Goal: Find specific page/section: Find specific page/section

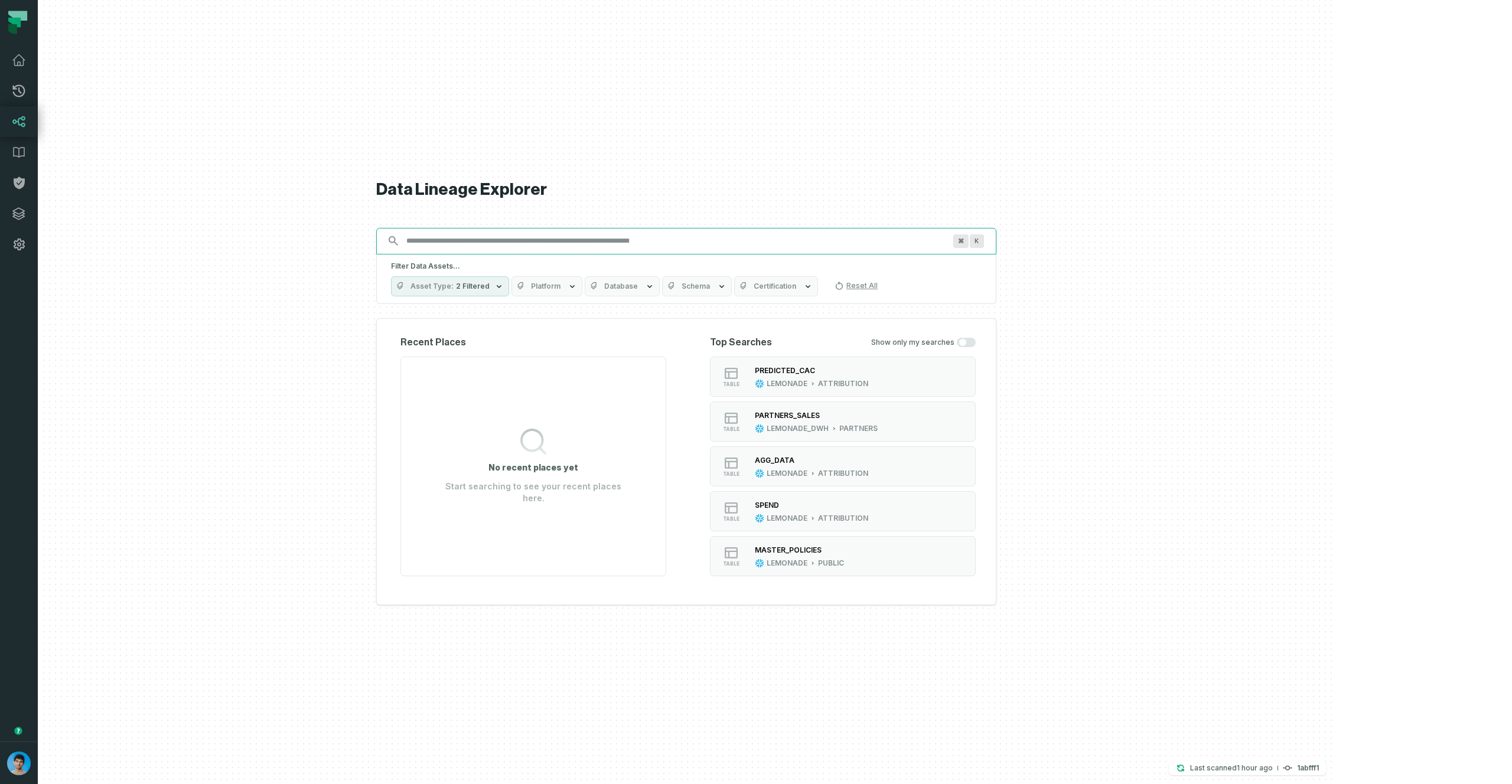
click at [697, 238] on input "Discovery Provider cmdk menu" at bounding box center [675, 241] width 553 height 19
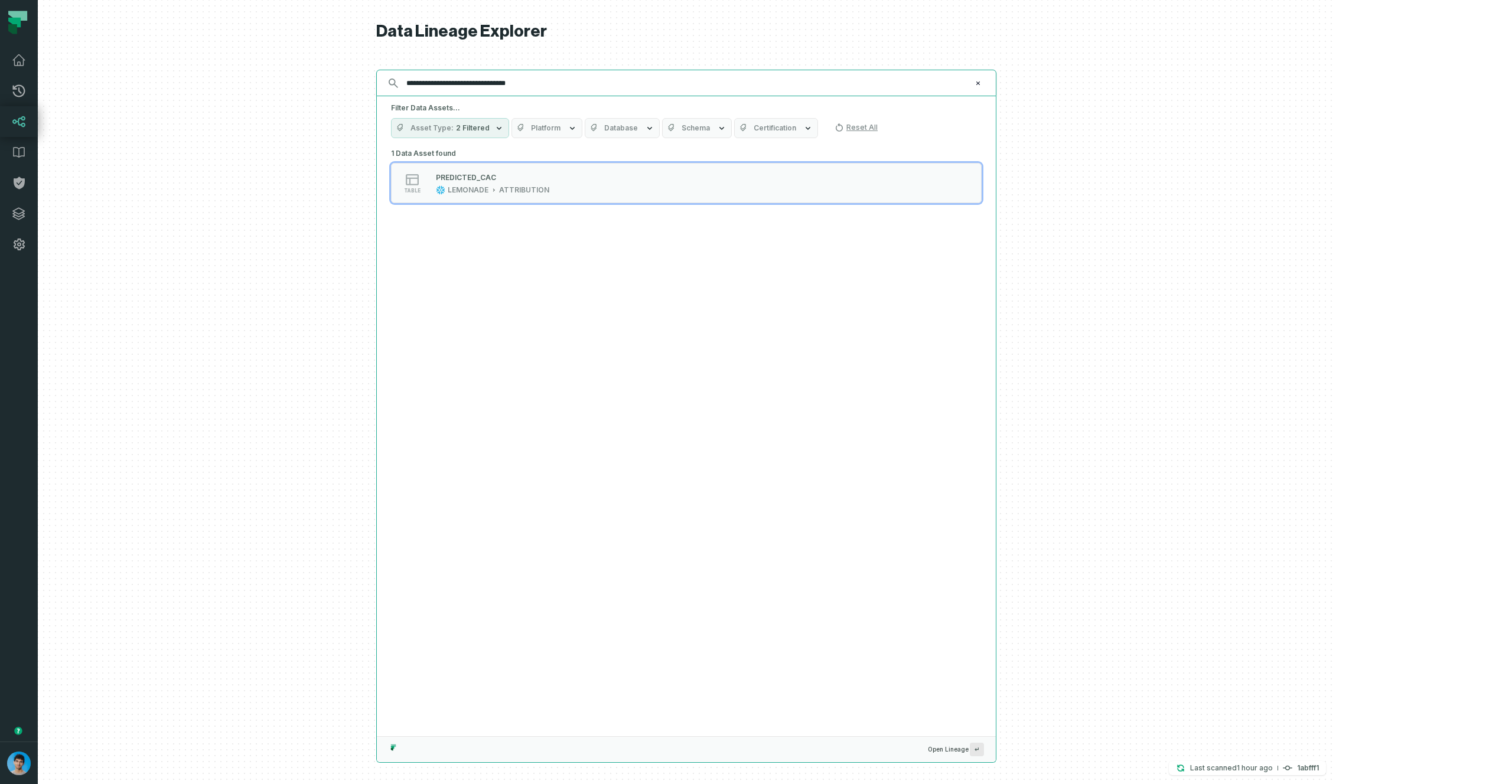
type input "**********"
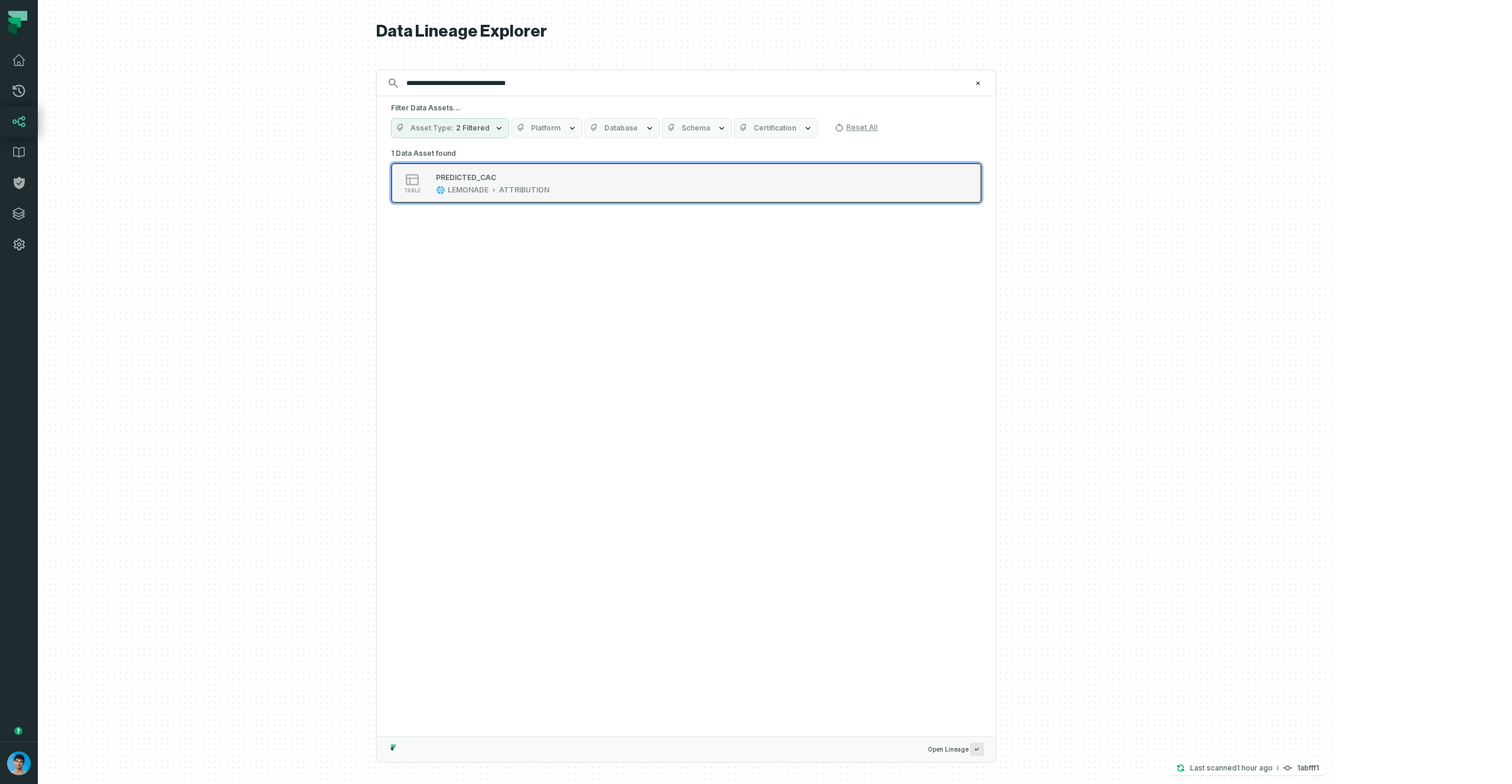
click at [651, 178] on div "table PREDICTED_CAC LEMONADE ATTRIBUTION" at bounding box center [540, 182] width 295 height 23
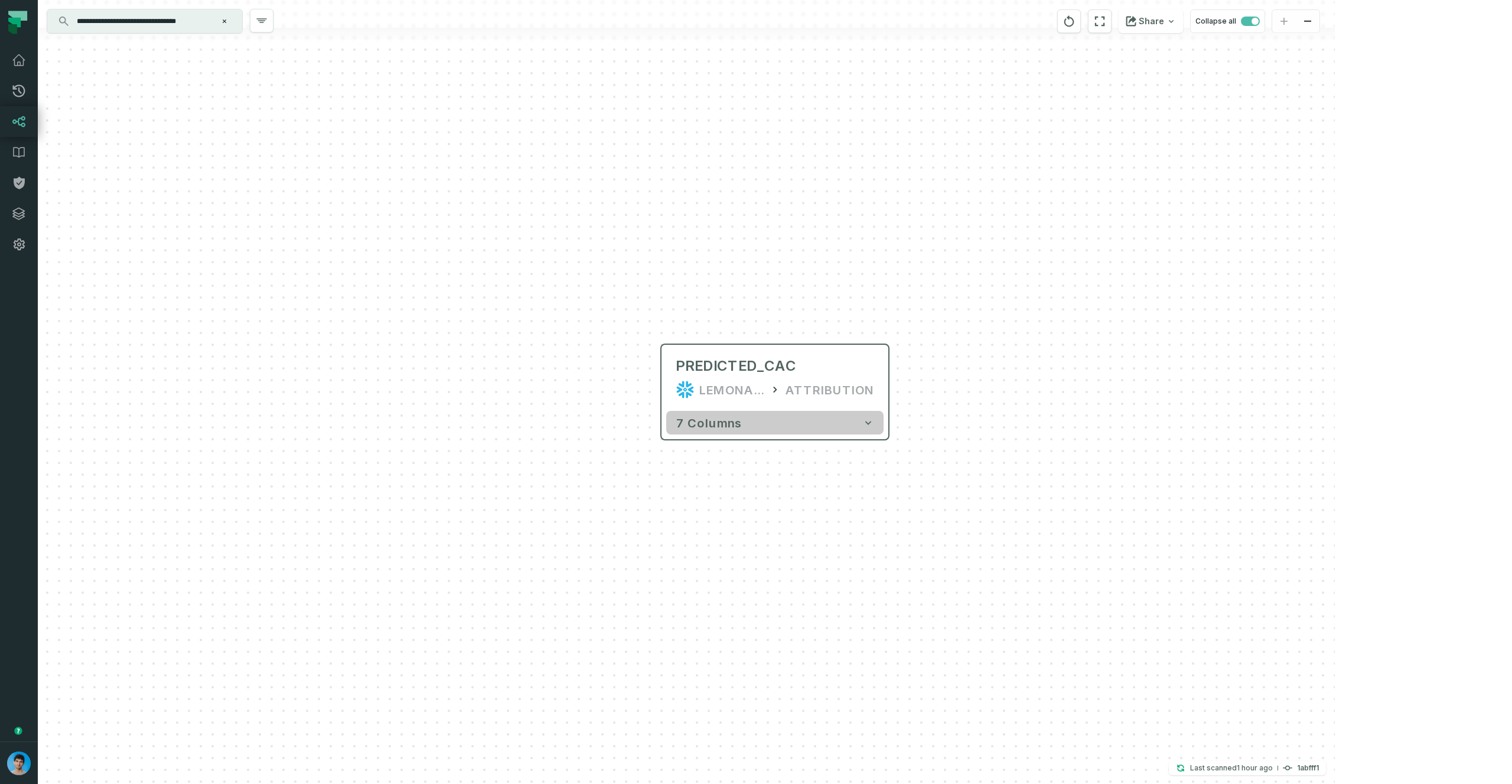
click at [713, 425] on span "7 columns" at bounding box center [709, 423] width 66 height 14
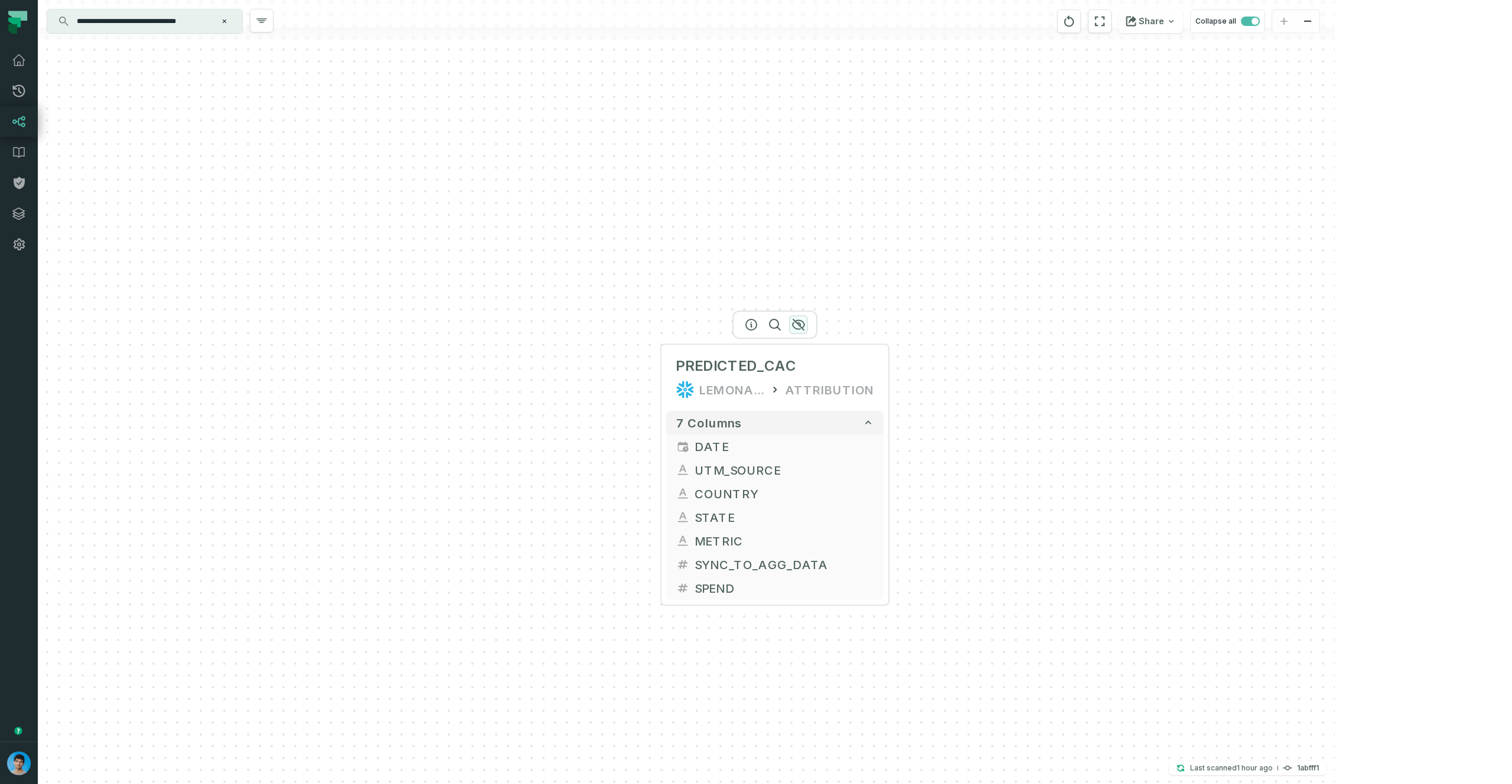
click at [801, 320] on icon "button" at bounding box center [798, 324] width 14 height 14
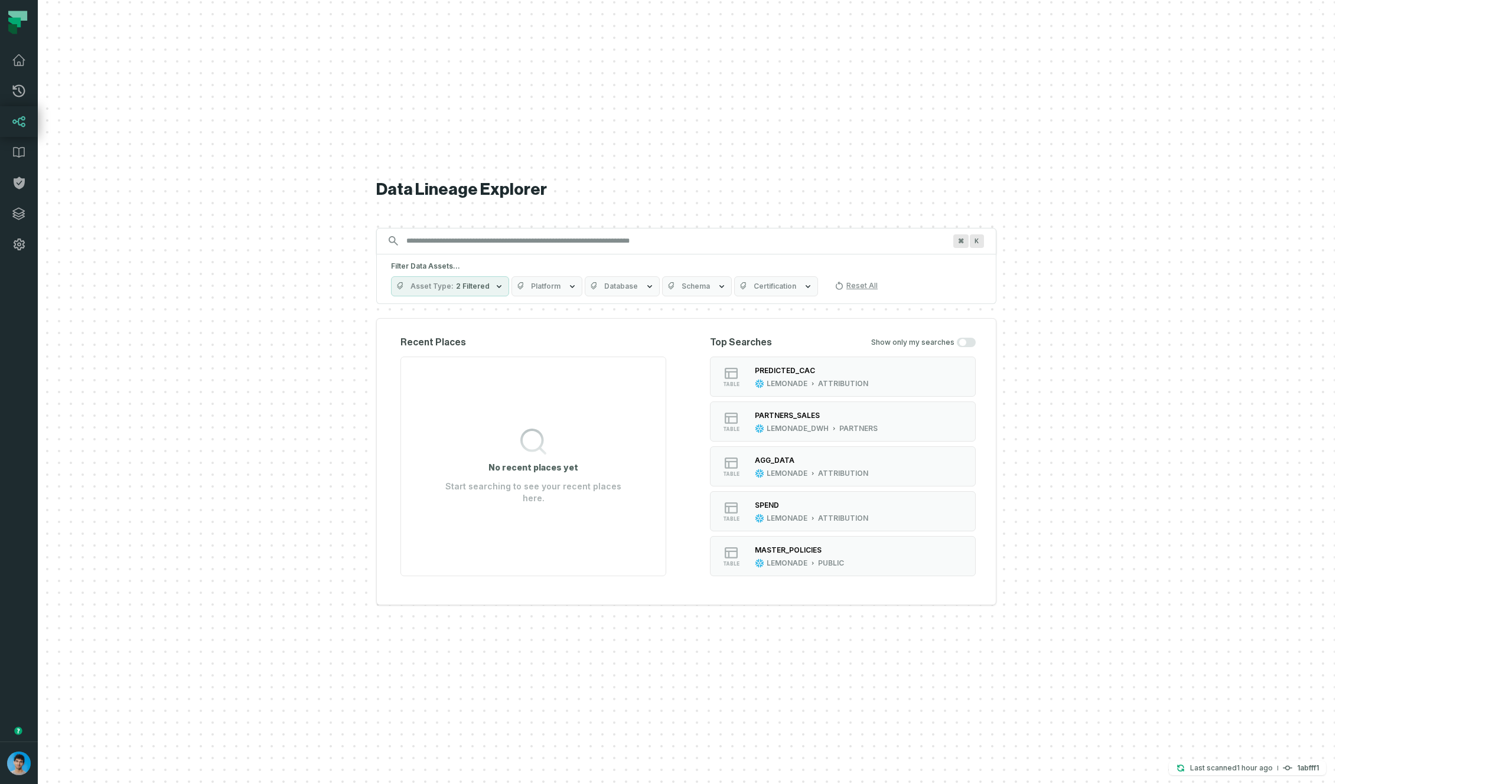
click at [526, 286] on icon "button" at bounding box center [521, 286] width 9 height 9
click at [604, 358] on button "Looker" at bounding box center [608, 358] width 9 height 9
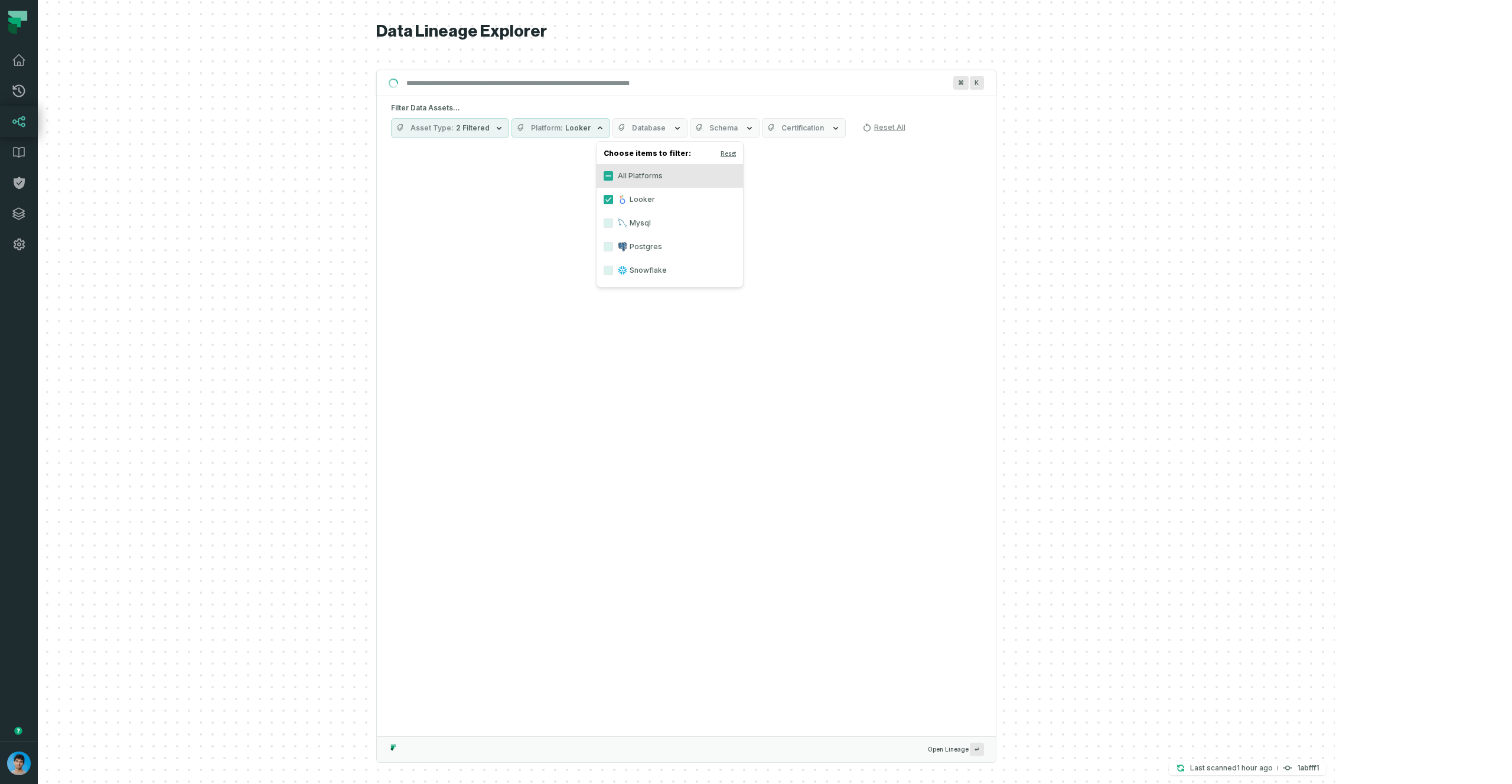
click at [704, 105] on h5 "Filter Data Assets..." at bounding box center [686, 107] width 591 height 9
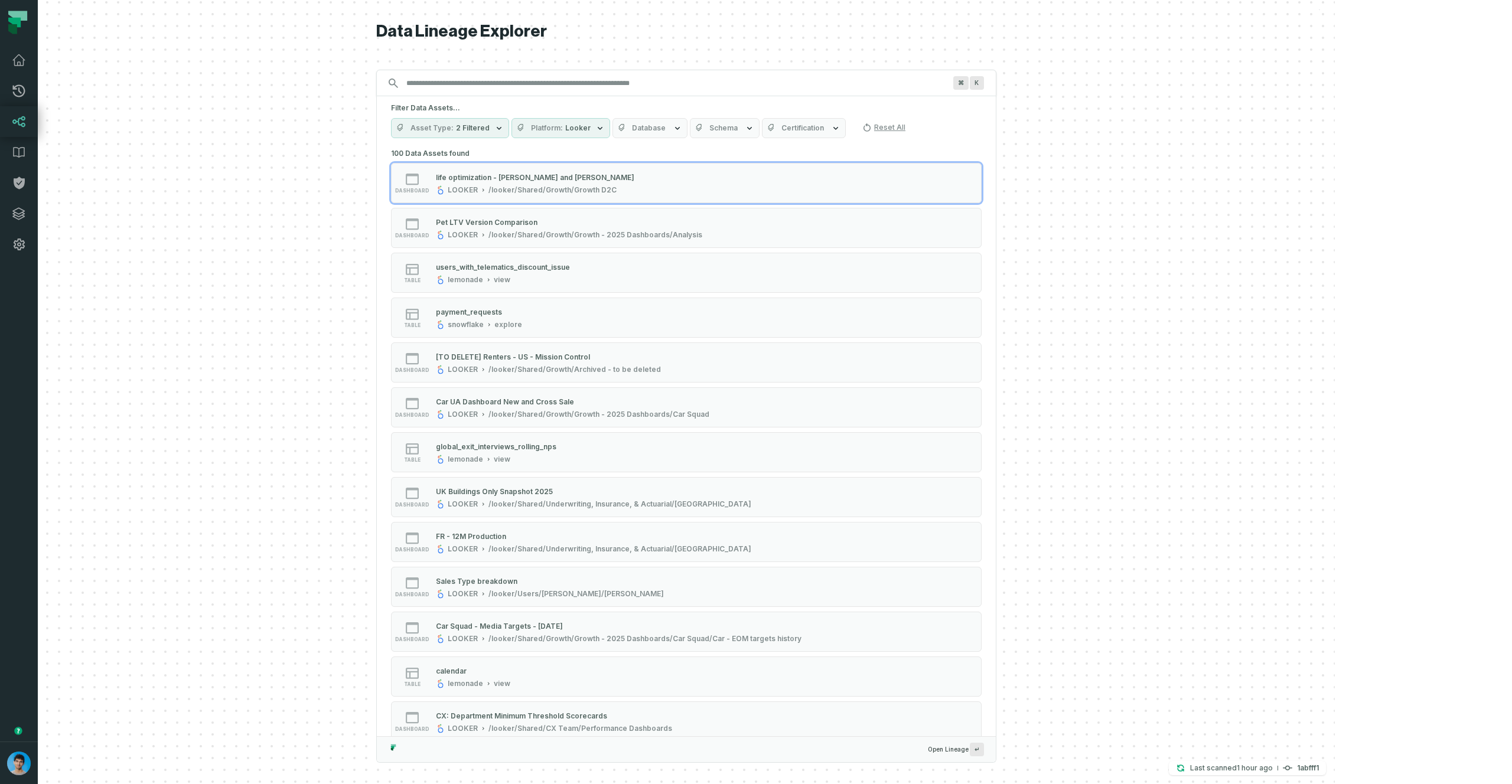
click at [550, 70] on div "⌘ K" at bounding box center [685, 83] width 620 height 27
click at [546, 89] on input "Discovery Provider cmdk menu" at bounding box center [675, 83] width 553 height 19
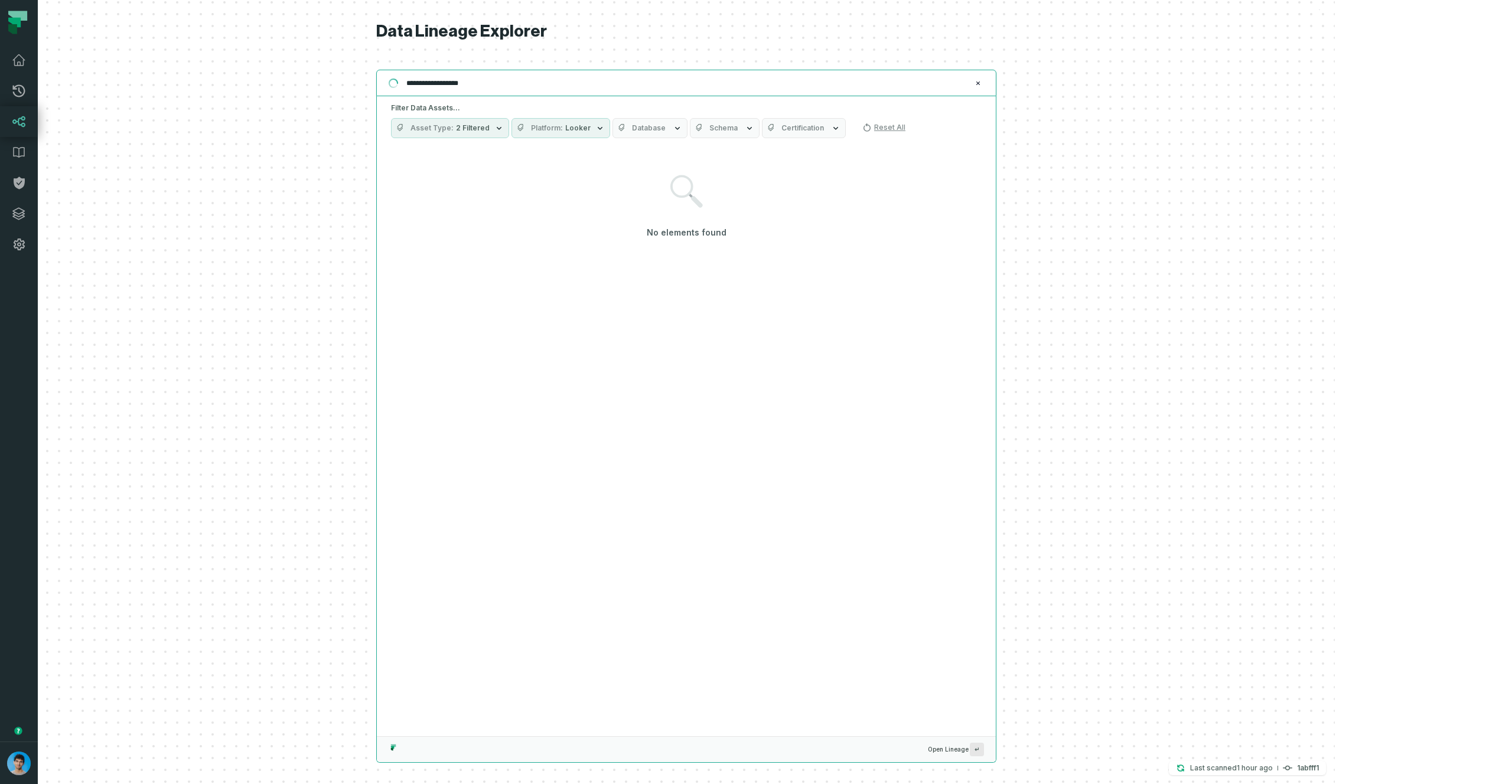
type input "**********"
